Goal: Information Seeking & Learning: Learn about a topic

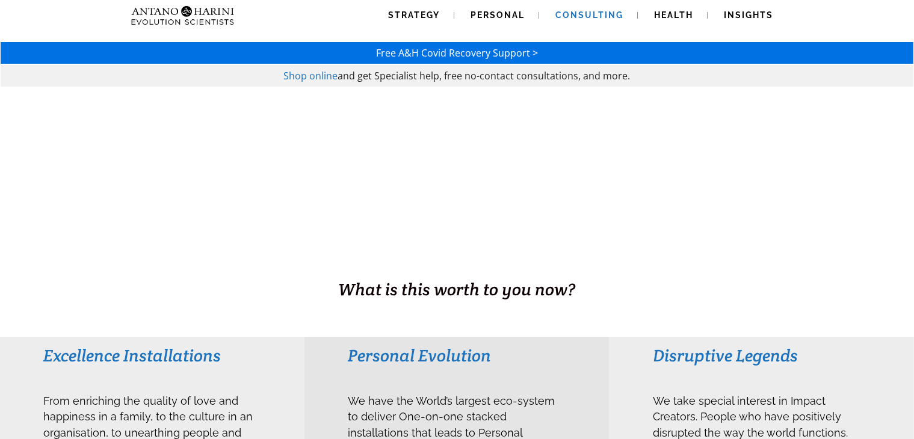
click at [586, 10] on span "Consulting" at bounding box center [590, 15] width 68 height 10
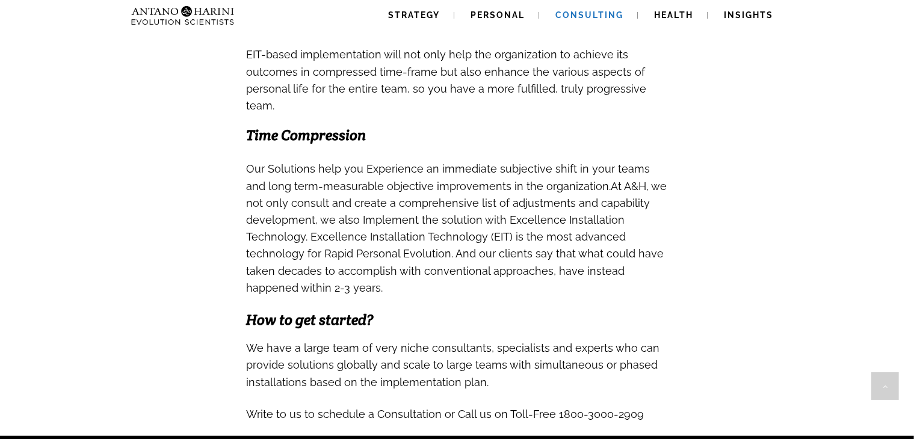
scroll to position [1130, 0]
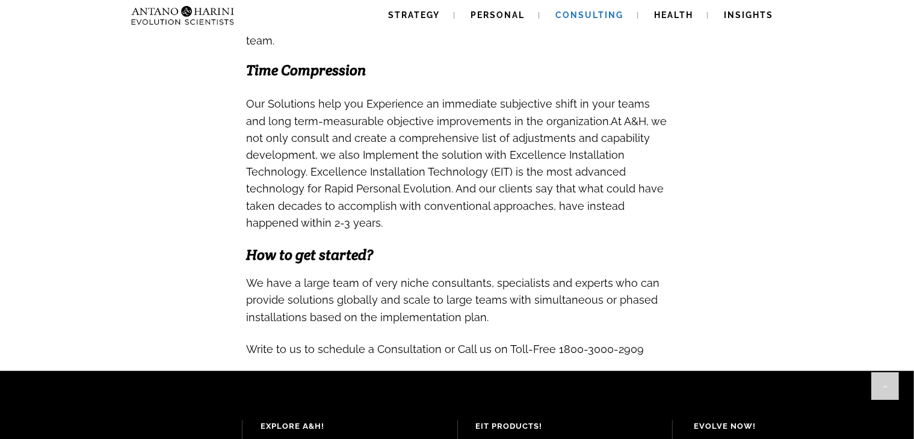
click at [503, 295] on span "We have a large team of very niche consultants, specialists and experts who can…" at bounding box center [453, 297] width 413 height 55
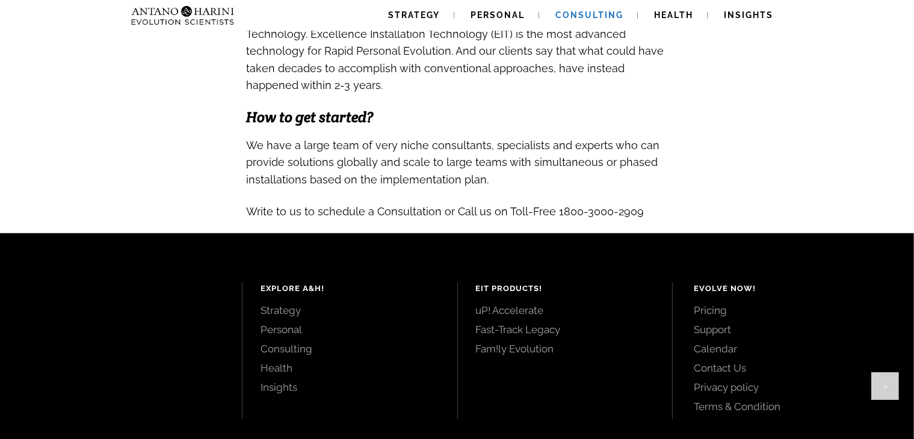
scroll to position [1269, 0]
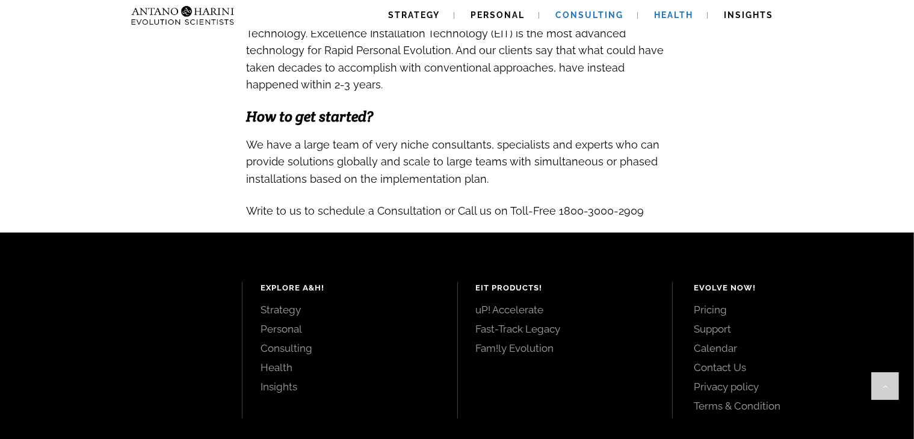
click at [659, 14] on span "Health" at bounding box center [673, 15] width 39 height 10
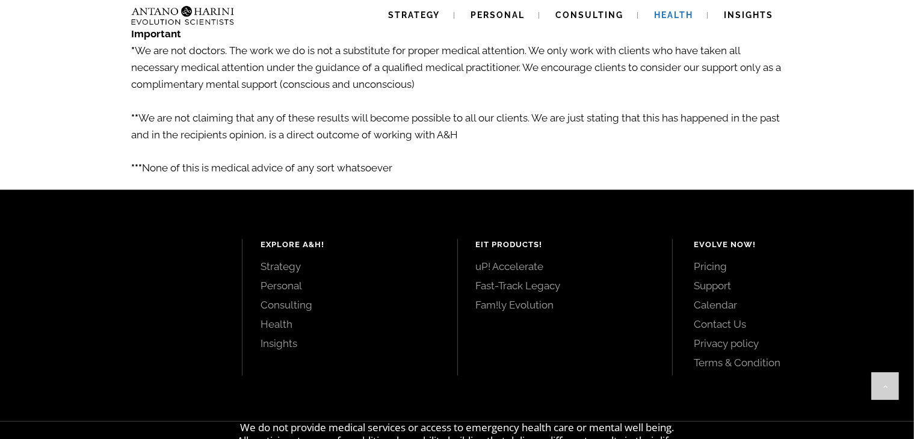
scroll to position [2176, 0]
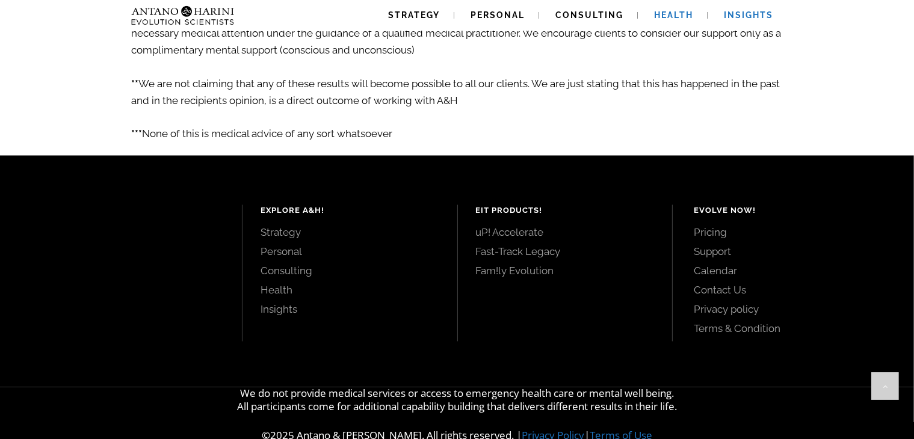
click at [741, 15] on span "Insights" at bounding box center [748, 15] width 49 height 10
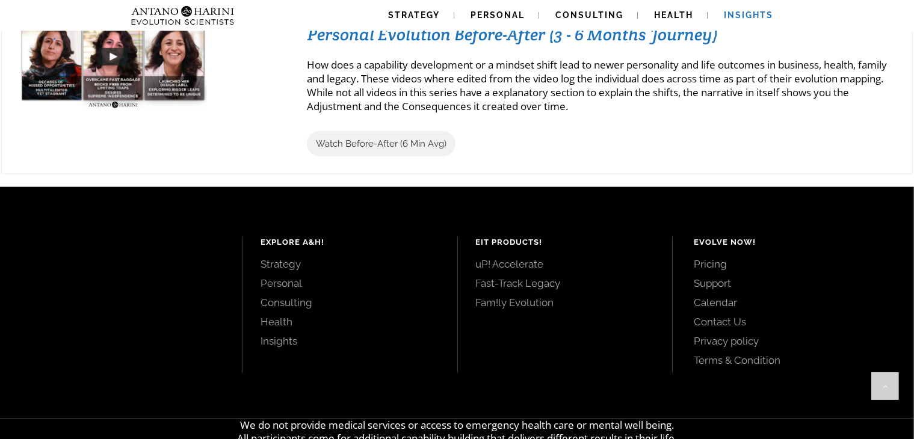
scroll to position [1438, 0]
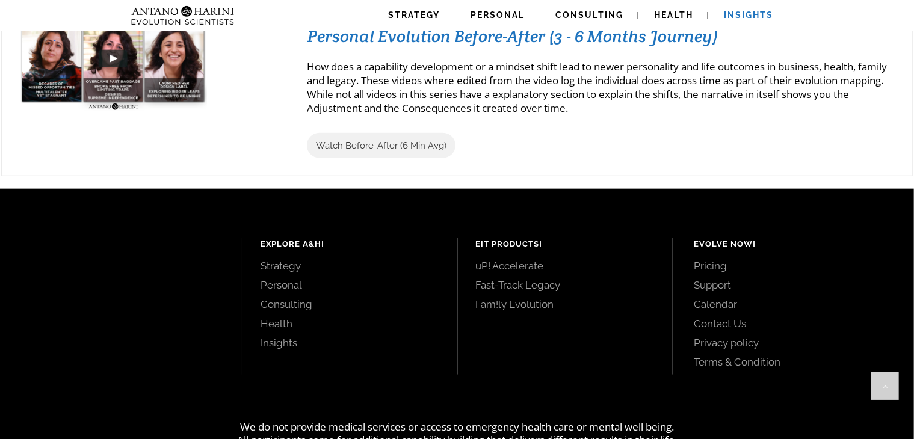
click at [689, 39] on h3 "Personal Evolution Before-After (3 - 6 Months Journey)" at bounding box center [600, 36] width 586 height 22
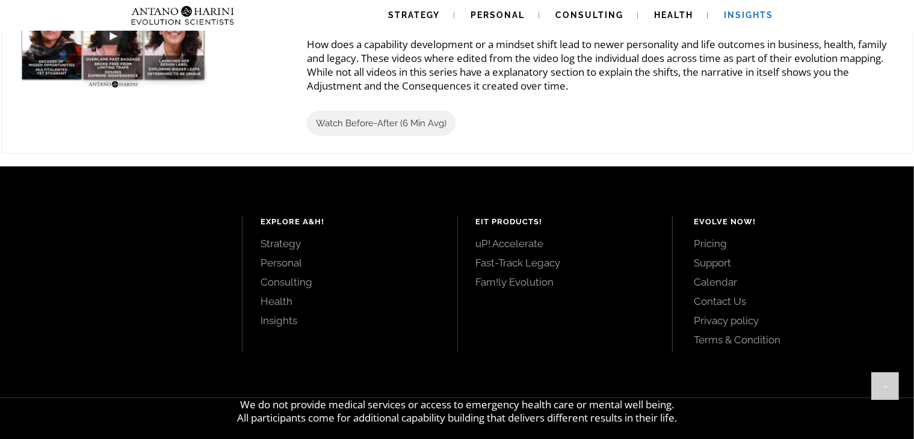
scroll to position [1462, 0]
